Goal: Information Seeking & Learning: Learn about a topic

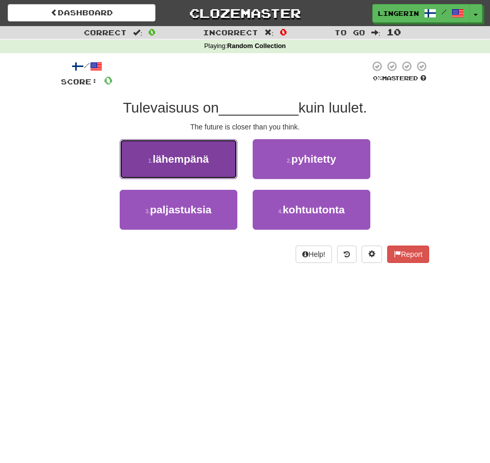
click at [206, 155] on span "lähempänä" at bounding box center [181, 159] width 56 height 12
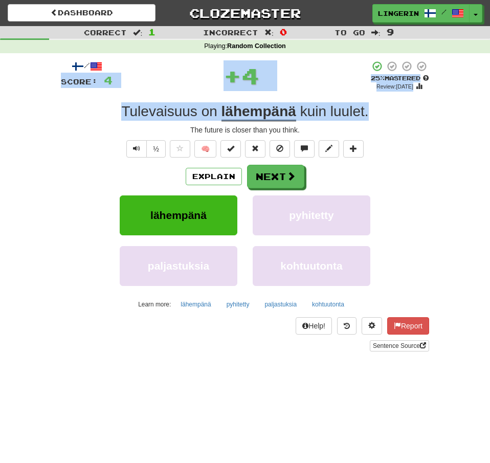
drag, startPoint x: 385, startPoint y: 112, endPoint x: 60, endPoint y: 89, distance: 325.4
click at [61, 88] on div "/ Score: 4 + 4 25 % Mastered Review: 2025-08-22 Tulevaisuus on lähempänä kuin l…" at bounding box center [245, 209] width 369 height 313
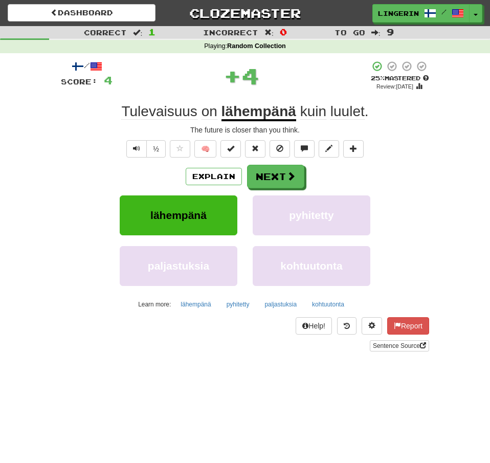
click at [74, 137] on div "/ Score: 4 + 4 25 % Mastered Review: 2025-08-22 Tulevaisuus on lähempänä kuin l…" at bounding box center [245, 205] width 369 height 291
click at [202, 114] on span "Tulevaisuus" at bounding box center [210, 111] width 16 height 16
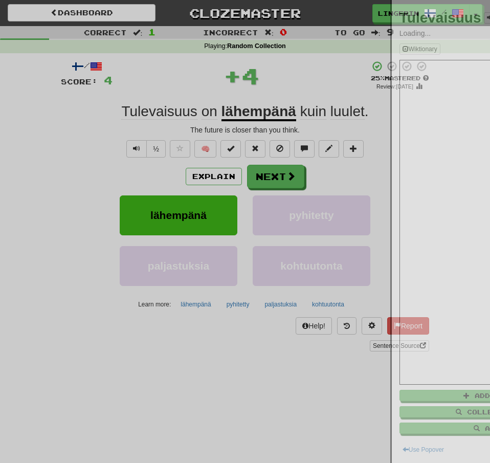
click at [189, 114] on div at bounding box center [245, 231] width 490 height 463
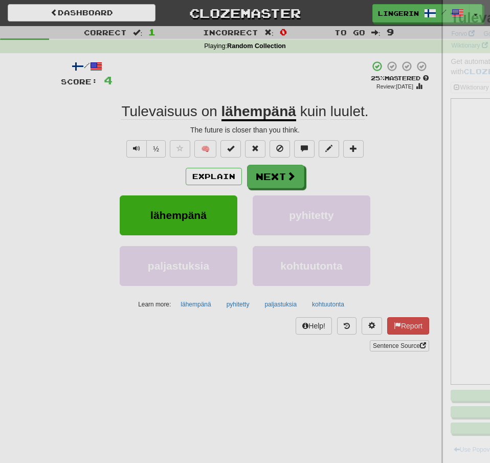
click at [60, 144] on div at bounding box center [245, 231] width 490 height 463
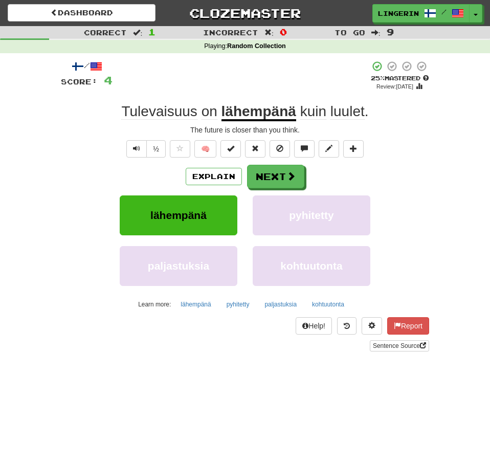
drag, startPoint x: 320, startPoint y: 114, endPoint x: 201, endPoint y: 124, distance: 120.2
click at [121, 117] on div "Tulevaisuus on lähempänä kuin luulet ." at bounding box center [245, 111] width 369 height 18
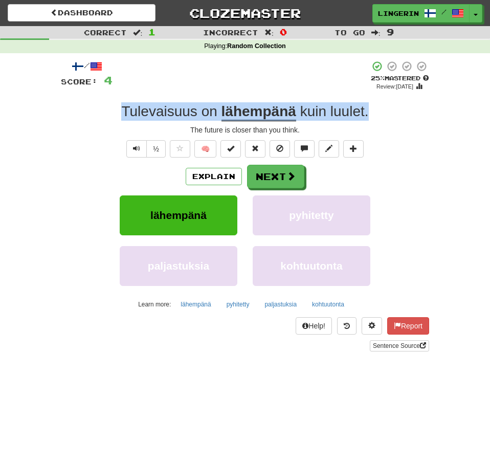
drag, startPoint x: 312, startPoint y: 117, endPoint x: 124, endPoint y: 109, distance: 188.1
click at [124, 109] on div "Tulevaisuus on lähempänä kuin luulet ." at bounding box center [245, 111] width 369 height 18
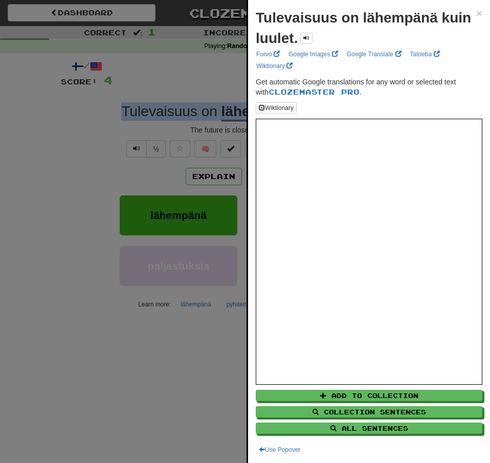
copy div "Tulevaisuus on lähempänä kuin luulet ."
click at [14, 155] on div at bounding box center [245, 231] width 490 height 463
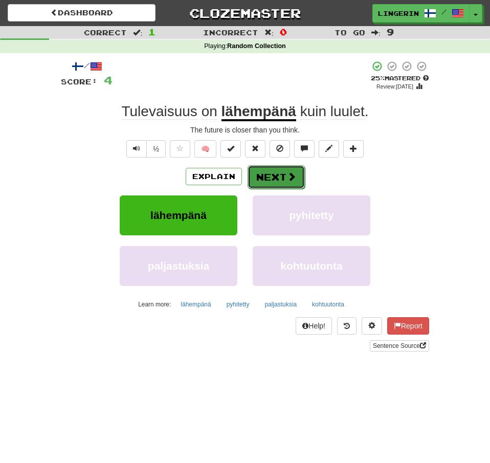
click at [289, 177] on span at bounding box center [291, 176] width 9 height 9
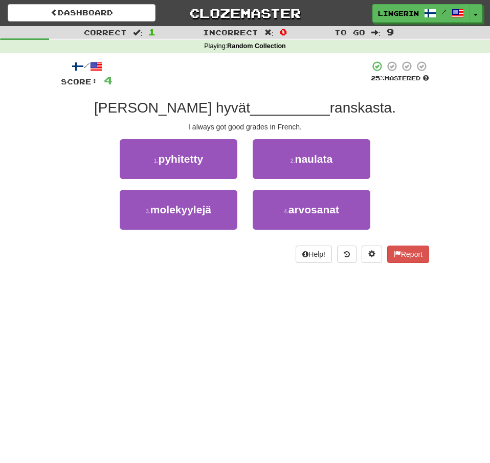
click at [442, 162] on div "Correct : 1 Incorrect : 0 To go : 9 Playing : Random Collection / Score: 4 25 %…" at bounding box center [245, 151] width 490 height 251
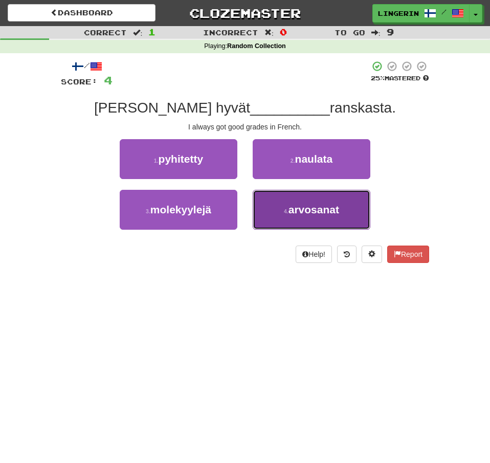
click at [365, 216] on button "4 . arvosanat" at bounding box center [312, 210] width 118 height 40
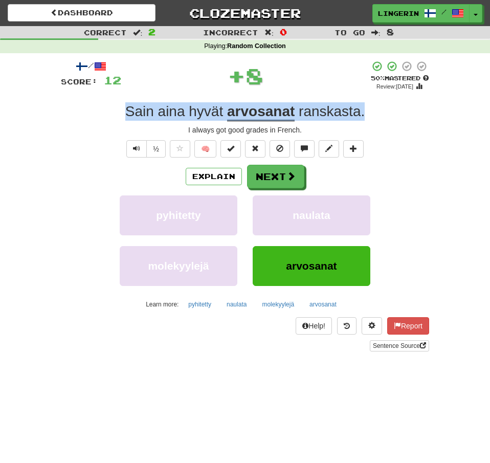
drag, startPoint x: 373, startPoint y: 118, endPoint x: 126, endPoint y: 117, distance: 246.8
click at [126, 117] on div "Sain aina hyvät arvosanat ranskasta ." at bounding box center [245, 111] width 369 height 18
copy div "Sain aina hyvät arvosanat ranskasta ."
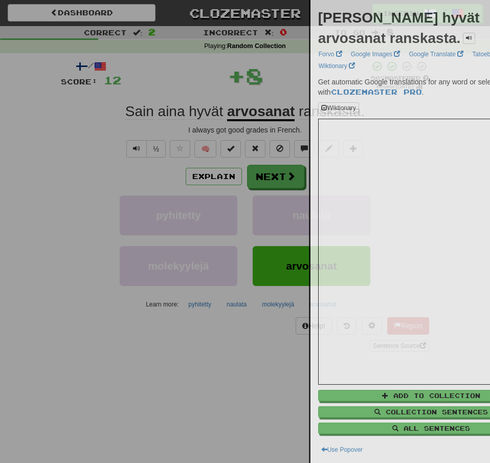
click at [58, 137] on div at bounding box center [245, 231] width 490 height 463
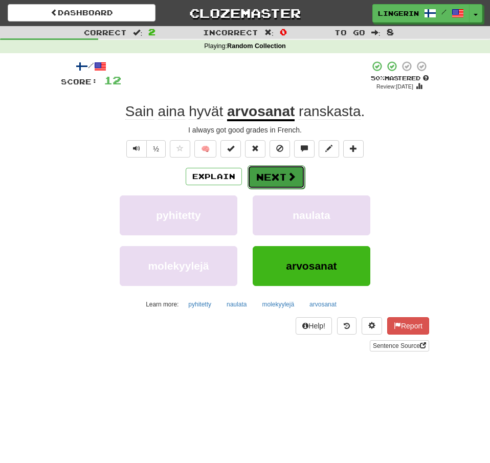
click at [285, 175] on button "Next" at bounding box center [276, 177] width 57 height 24
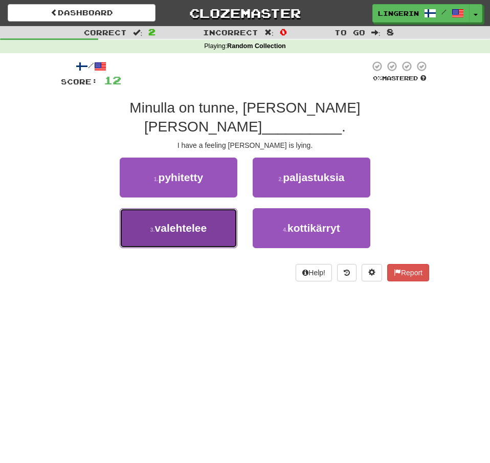
click at [202, 222] on span "valehtelee" at bounding box center [181, 228] width 52 height 12
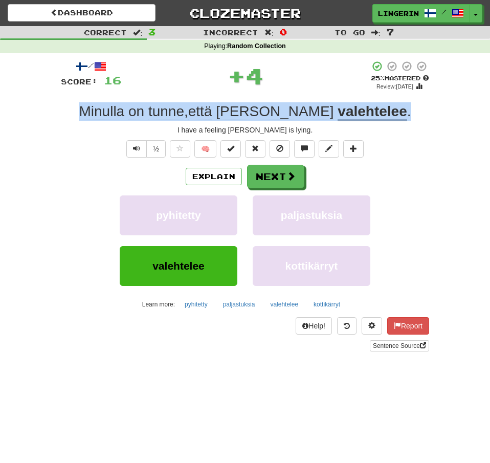
drag, startPoint x: 379, startPoint y: 114, endPoint x: 97, endPoint y: 117, distance: 282.6
click at [97, 117] on div "Minulla on tunne , että Tom valehtelee ." at bounding box center [245, 111] width 369 height 18
copy div "Minulla on tunne , että Tom valehtelee ."
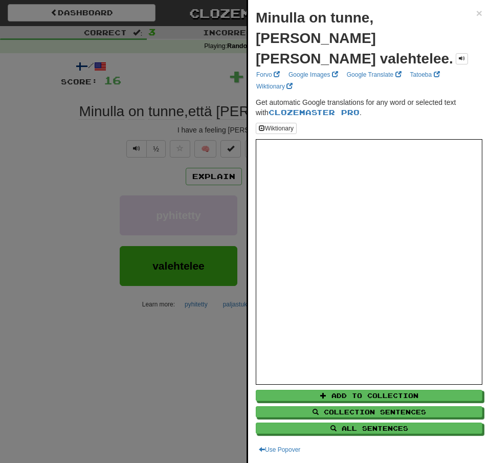
click at [63, 149] on div at bounding box center [245, 231] width 490 height 463
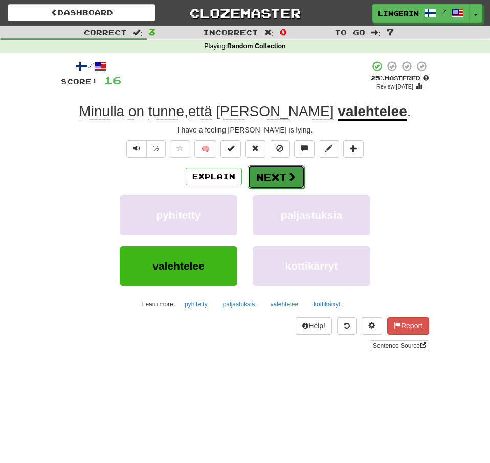
click at [275, 172] on button "Next" at bounding box center [276, 177] width 57 height 24
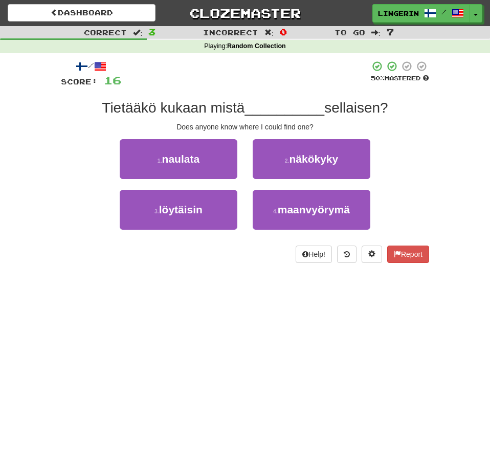
click at [424, 180] on div "1 . naulata 2 . näkökyky" at bounding box center [245, 164] width 399 height 51
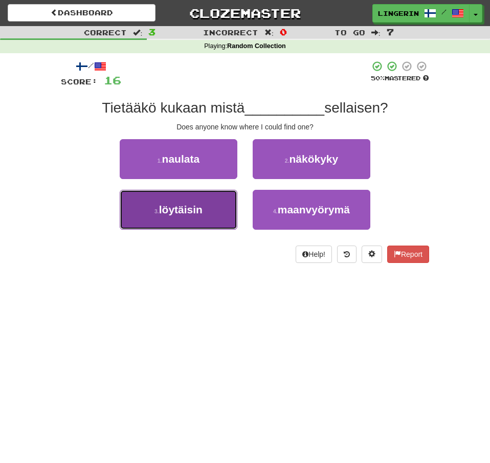
click at [217, 205] on button "3 . löytäisin" at bounding box center [179, 210] width 118 height 40
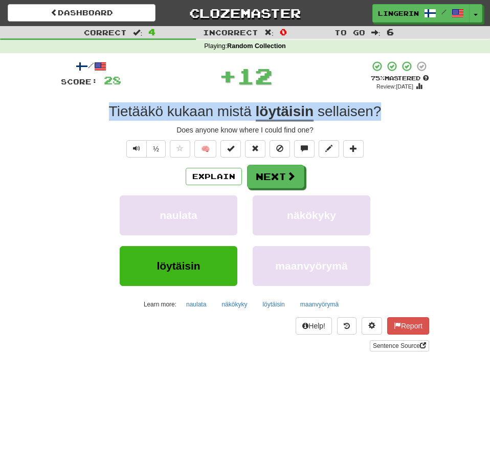
drag, startPoint x: 389, startPoint y: 116, endPoint x: 56, endPoint y: 117, distance: 332.8
click at [61, 117] on div "/ Score: 28 + 12 75 % Mastered Review: 2025-09-20 Tietääkö kukaan mistä löytäis…" at bounding box center [245, 209] width 369 height 313
copy div "Tietääkö kukaan mistä löytäisin sellaisen ?"
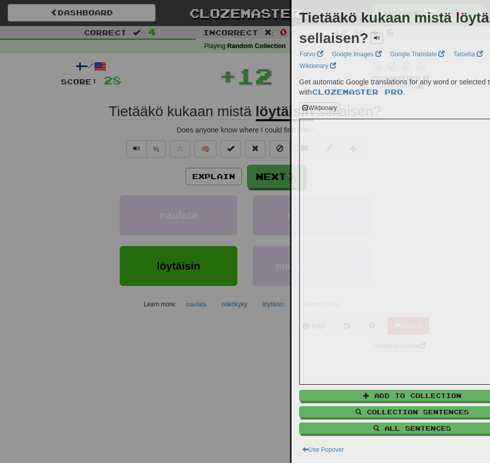
drag, startPoint x: 9, startPoint y: 148, endPoint x: 17, endPoint y: 140, distance: 11.2
click at [9, 148] on div at bounding box center [245, 231] width 490 height 463
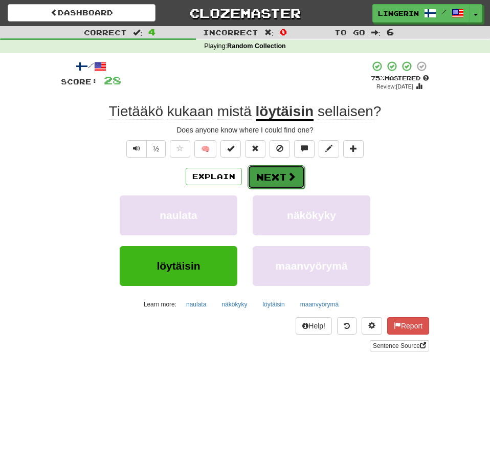
click at [284, 176] on button "Next" at bounding box center [276, 177] width 57 height 24
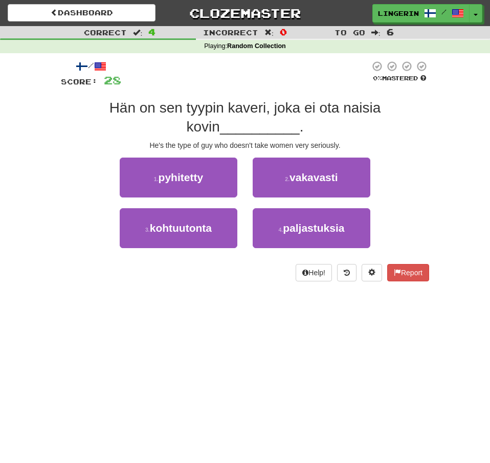
click at [448, 125] on div "Correct : 4 Incorrect : 0 To go : 6 Playing : Random Collection / Score: 28 0 %…" at bounding box center [245, 161] width 490 height 270
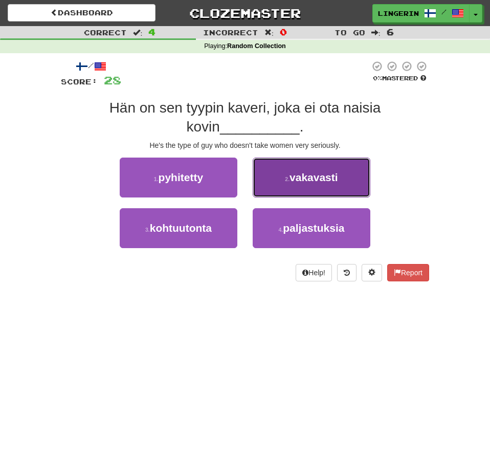
click at [358, 182] on button "2 . vakavasti" at bounding box center [312, 178] width 118 height 40
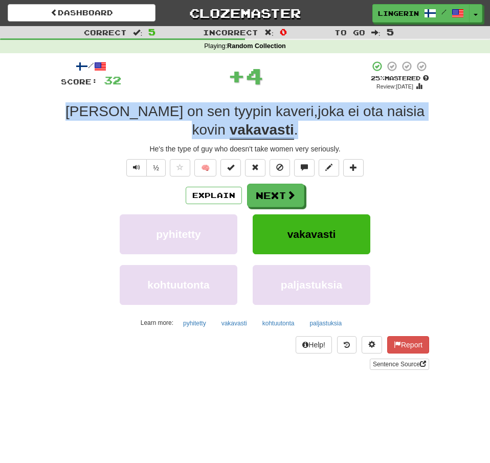
drag, startPoint x: 290, startPoint y: 138, endPoint x: 75, endPoint y: 107, distance: 217.2
click at [75, 107] on div "Hän on sen tyypin kaveri , joka ei ota naisia kovin vakavasti ." at bounding box center [245, 120] width 369 height 37
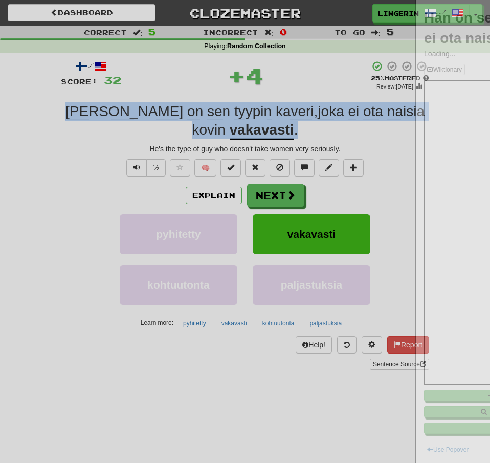
copy div "Hän on sen tyypin kaveri , joka ei ota naisia kovin vakavasti ."
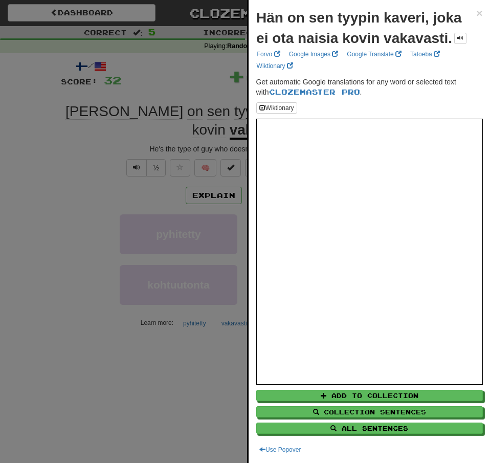
click at [52, 138] on div at bounding box center [245, 231] width 490 height 463
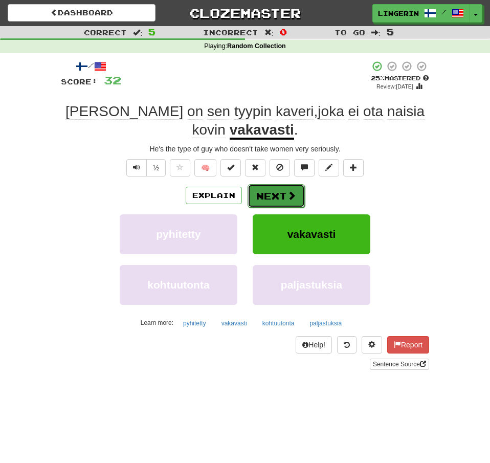
click at [293, 192] on span at bounding box center [291, 195] width 9 height 9
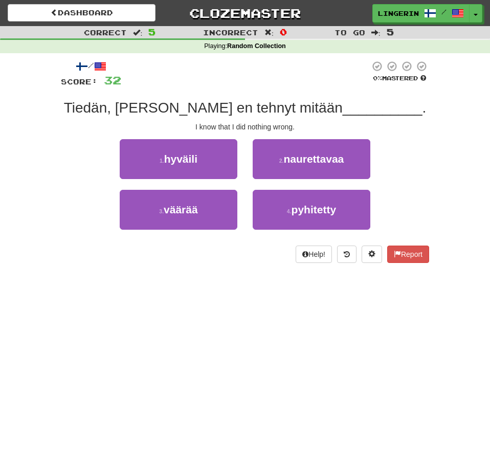
click at [428, 175] on div "1 . hyväili 2 . naurettavaa" at bounding box center [245, 164] width 399 height 51
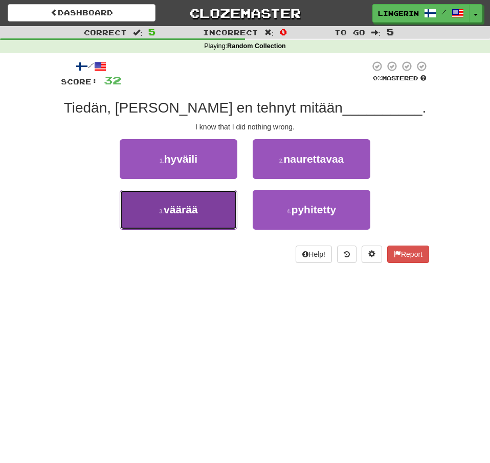
click at [189, 221] on button "3 . väärää" at bounding box center [179, 210] width 118 height 40
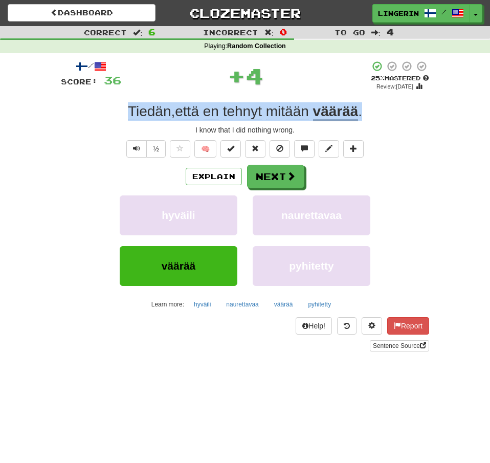
drag, startPoint x: 341, startPoint y: 116, endPoint x: 78, endPoint y: 117, distance: 262.6
click at [78, 117] on div "Tiedän , että en tehnyt mitään väärää ." at bounding box center [245, 111] width 369 height 18
copy div "Tiedän , että en tehnyt mitään väärää ."
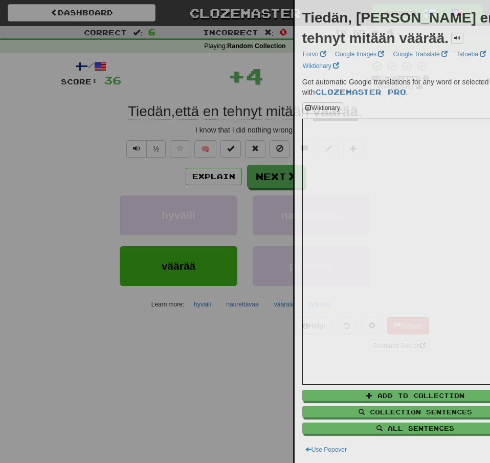
drag, startPoint x: 4, startPoint y: 141, endPoint x: 8, endPoint y: 137, distance: 5.4
click at [4, 140] on div at bounding box center [245, 231] width 490 height 463
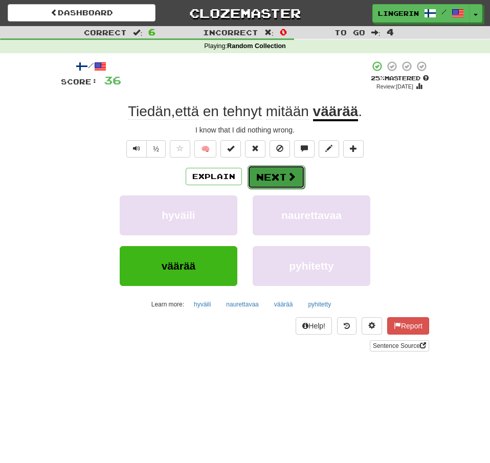
click at [271, 180] on button "Next" at bounding box center [276, 177] width 57 height 24
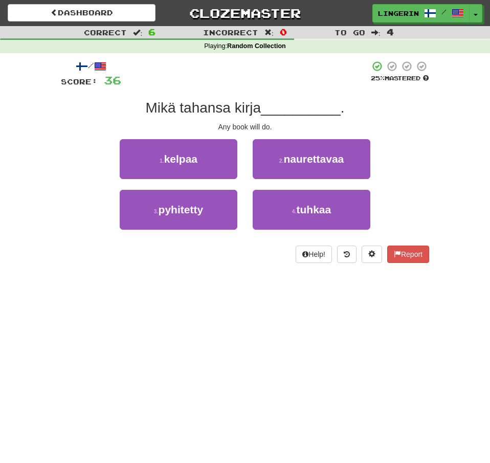
click at [436, 174] on div "/ Score: 36 25 % Mastered Mikä tahansa kirja __________ . Any book will do. 1 .…" at bounding box center [245, 165] width 384 height 224
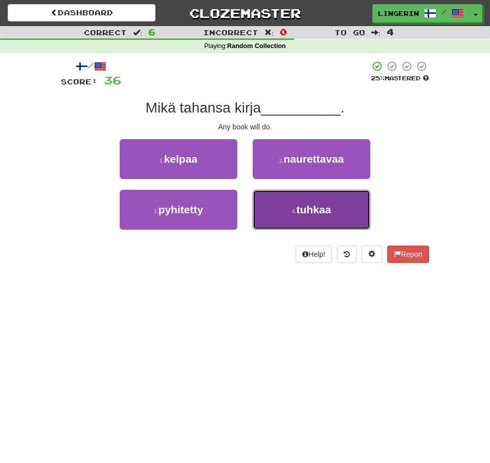
click at [335, 208] on button "4 . tuhkaa" at bounding box center [312, 210] width 118 height 40
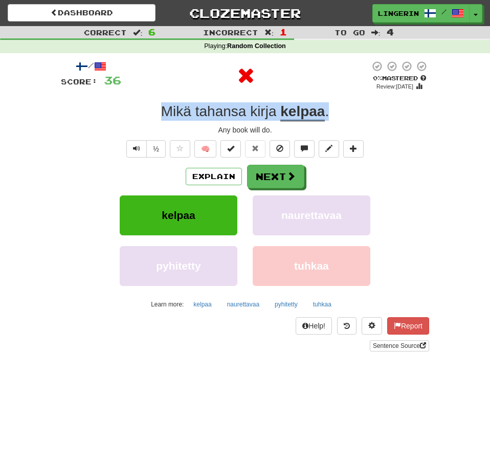
drag, startPoint x: 359, startPoint y: 122, endPoint x: 111, endPoint y: 116, distance: 248.9
click at [111, 116] on div "/ Score: 36 0 % Mastered Review: 2025-08-21 Mikä tahansa kirja kelpaa . Any boo…" at bounding box center [245, 205] width 369 height 291
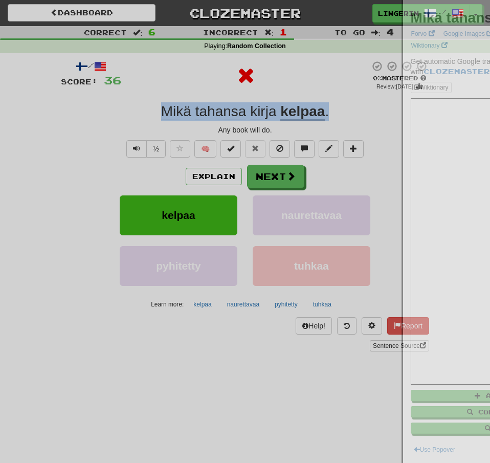
copy div "Mikä tahansa kirja kelpaa ."
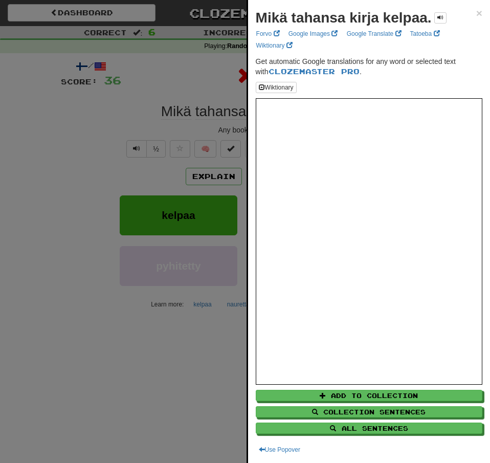
click at [35, 118] on div at bounding box center [245, 231] width 490 height 463
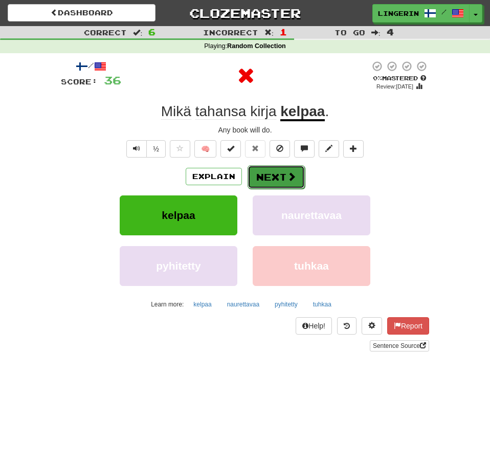
click at [281, 179] on button "Next" at bounding box center [276, 177] width 57 height 24
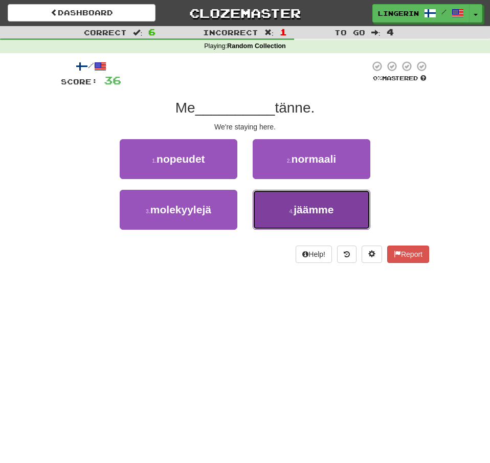
click at [324, 214] on span "jäämme" at bounding box center [314, 210] width 40 height 12
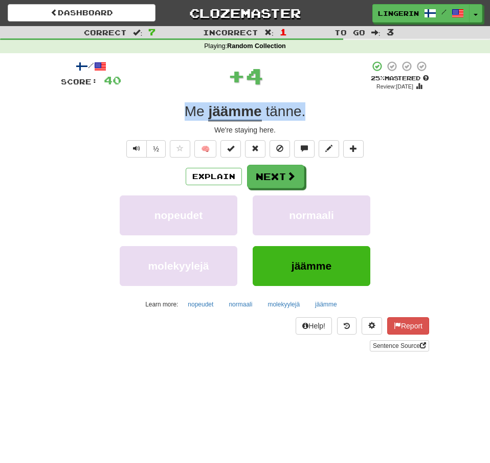
drag, startPoint x: 310, startPoint y: 111, endPoint x: 104, endPoint y: 103, distance: 205.9
click at [104, 103] on div "Me jäämme tänne ." at bounding box center [245, 111] width 369 height 18
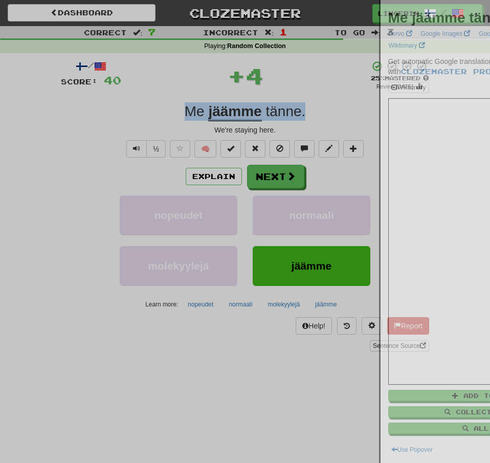
copy div "Me jäämme tänne ."
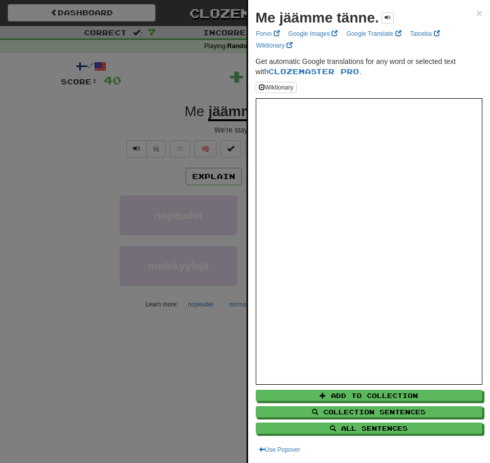
drag, startPoint x: 90, startPoint y: 130, endPoint x: 95, endPoint y: 132, distance: 5.7
click at [90, 129] on div at bounding box center [245, 231] width 490 height 463
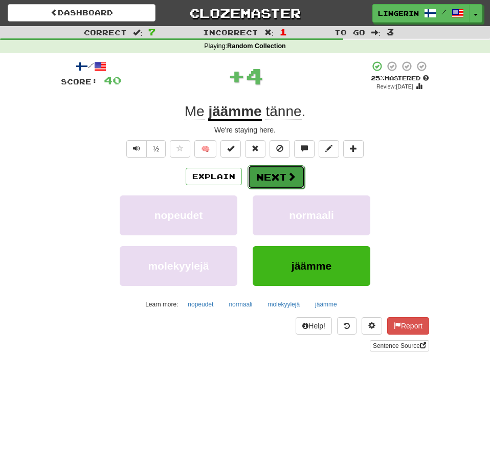
click at [274, 184] on button "Next" at bounding box center [276, 177] width 57 height 24
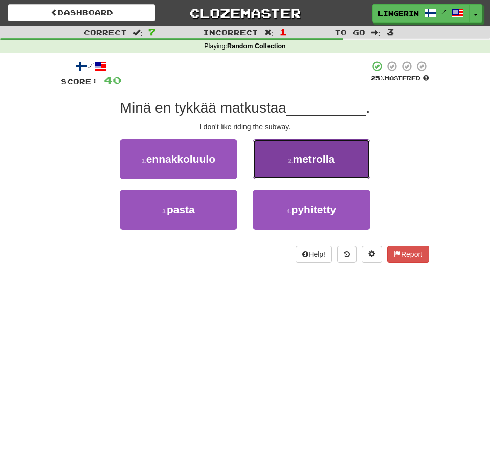
click at [340, 164] on button "2 . metrolla" at bounding box center [312, 159] width 118 height 40
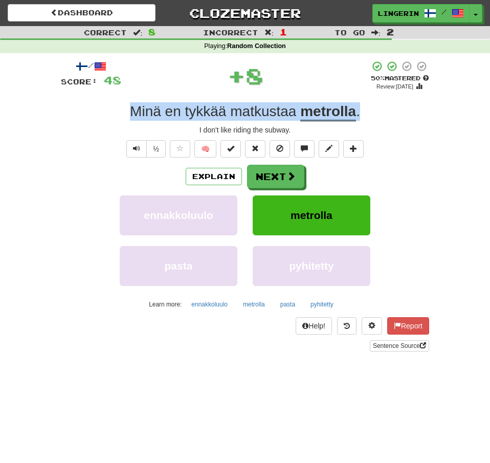
drag, startPoint x: 366, startPoint y: 116, endPoint x: 78, endPoint y: 118, distance: 287.7
click at [78, 117] on div "Minä en tykkää matkustaa metrolla ." at bounding box center [245, 111] width 369 height 18
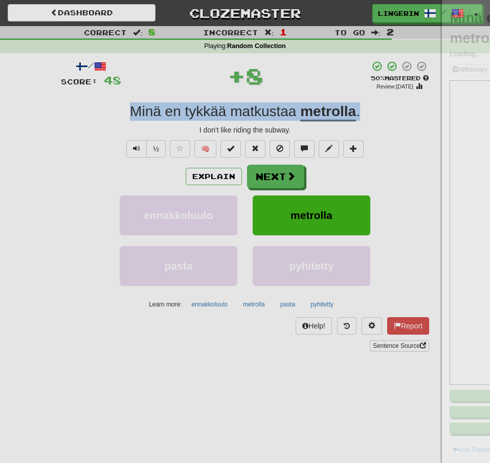
copy div "Minä en tykkää matkustaa metrolla ."
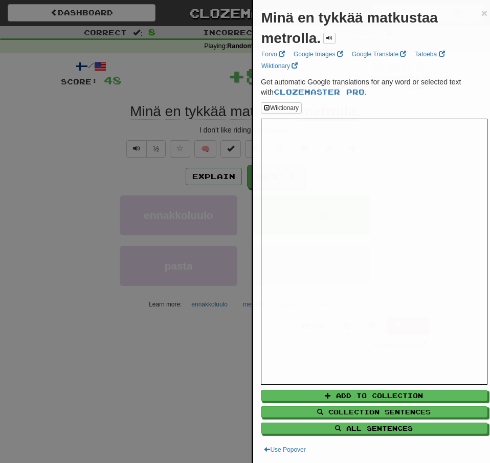
click at [37, 137] on div at bounding box center [245, 231] width 490 height 463
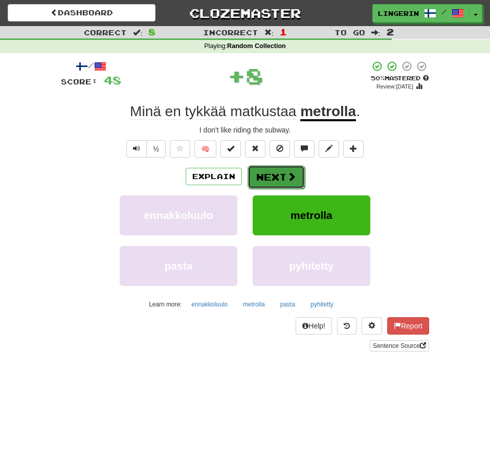
click at [267, 179] on button "Next" at bounding box center [276, 177] width 57 height 24
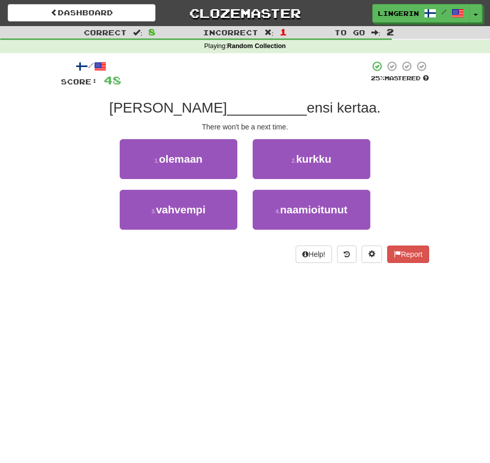
click at [404, 122] on div "There won't be a next time." at bounding box center [245, 127] width 369 height 10
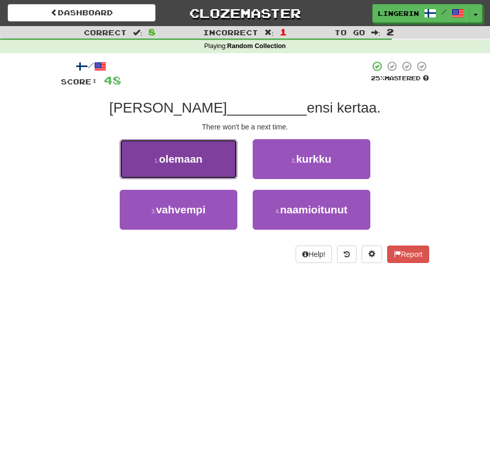
click at [217, 164] on button "1 . olemaan" at bounding box center [179, 159] width 118 height 40
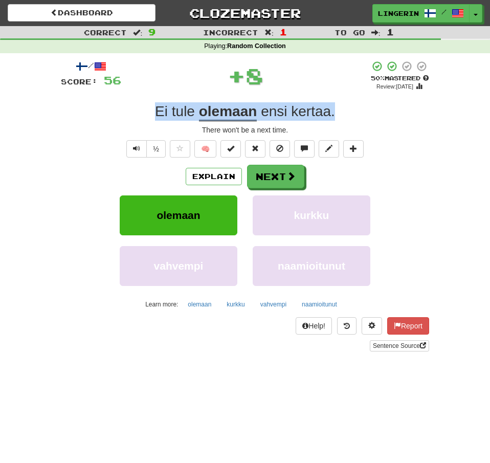
drag, startPoint x: 319, startPoint y: 117, endPoint x: 63, endPoint y: 121, distance: 256.0
click at [63, 120] on div "Ei tule olemaan ensi kertaa ." at bounding box center [245, 111] width 369 height 18
copy div "Ei tule olemaan ensi kertaa ."
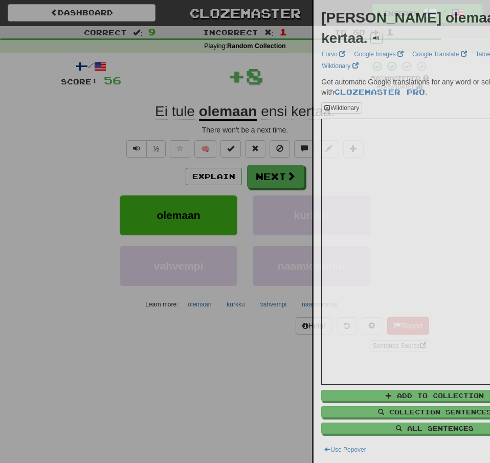
click at [56, 123] on div at bounding box center [245, 231] width 490 height 463
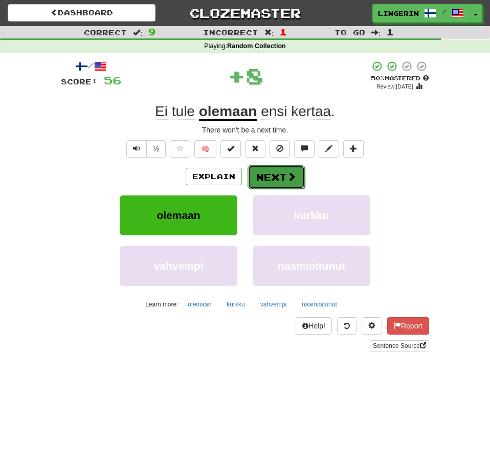
click at [264, 173] on button "Next" at bounding box center [276, 177] width 57 height 24
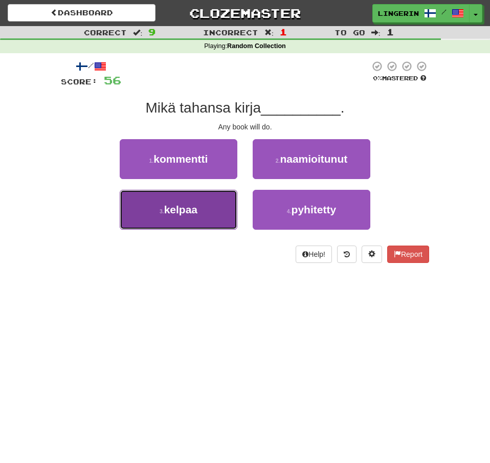
click at [205, 212] on button "3 . kelpaa" at bounding box center [179, 210] width 118 height 40
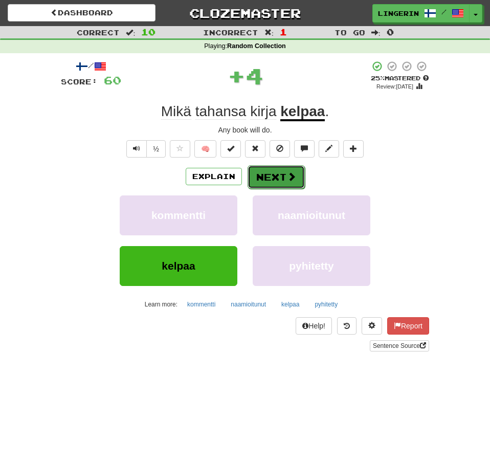
click at [293, 180] on span at bounding box center [291, 176] width 9 height 9
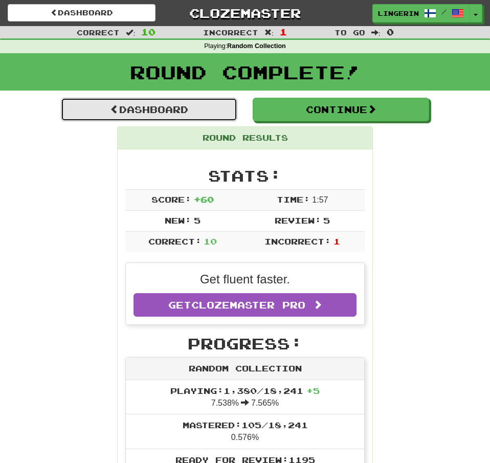
click at [182, 111] on link "Dashboard" at bounding box center [149, 110] width 177 height 24
